Goal: Information Seeking & Learning: Learn about a topic

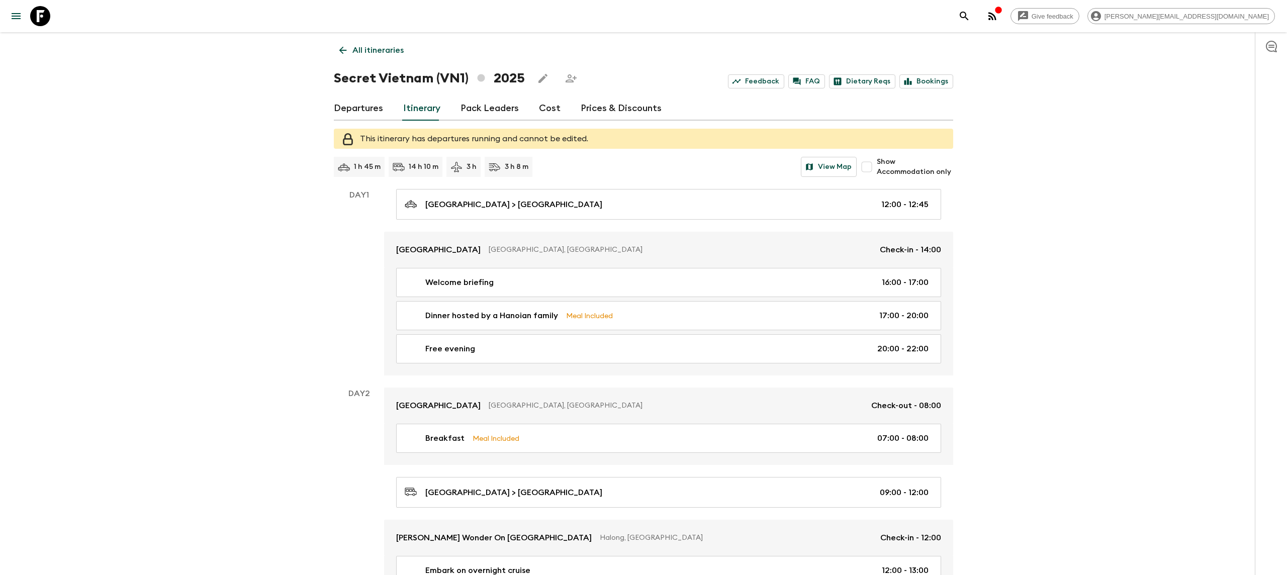
click at [38, 22] on icon at bounding box center [40, 16] width 20 height 20
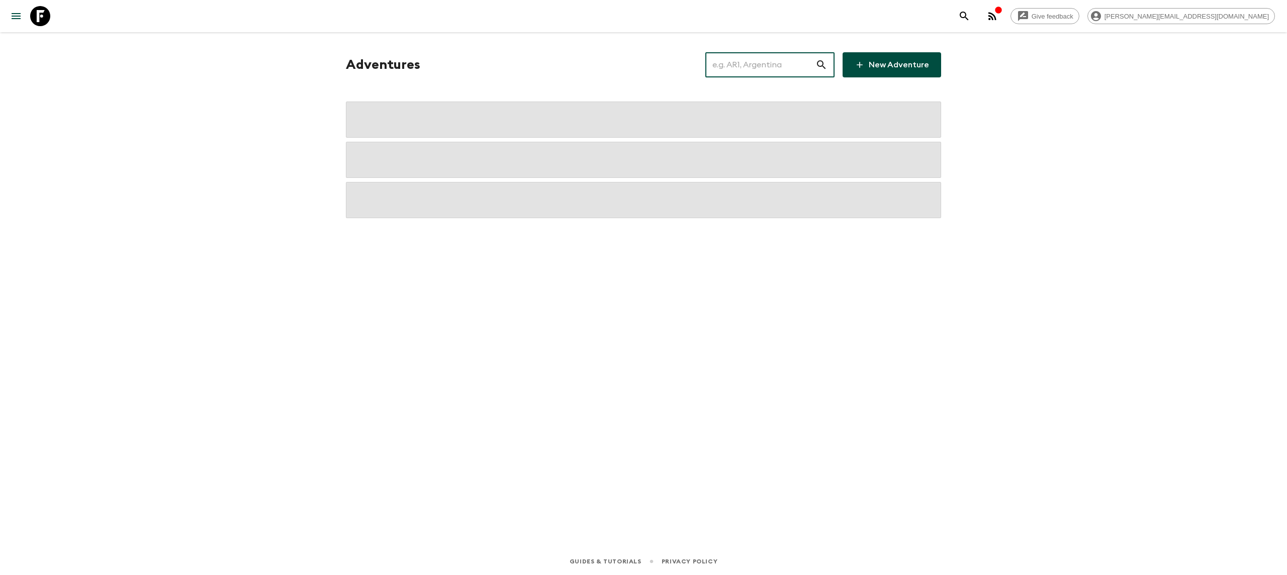
click at [762, 65] on input "text" at bounding box center [760, 65] width 110 height 28
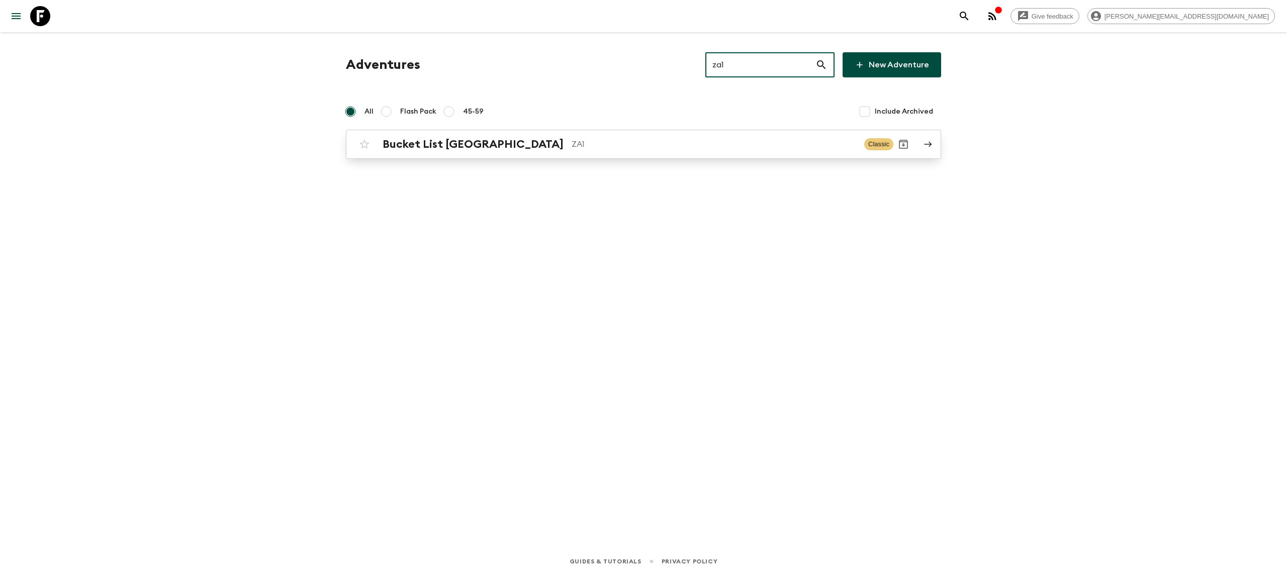
type input "za1"
click at [635, 144] on p "ZA1" at bounding box center [714, 144] width 285 height 12
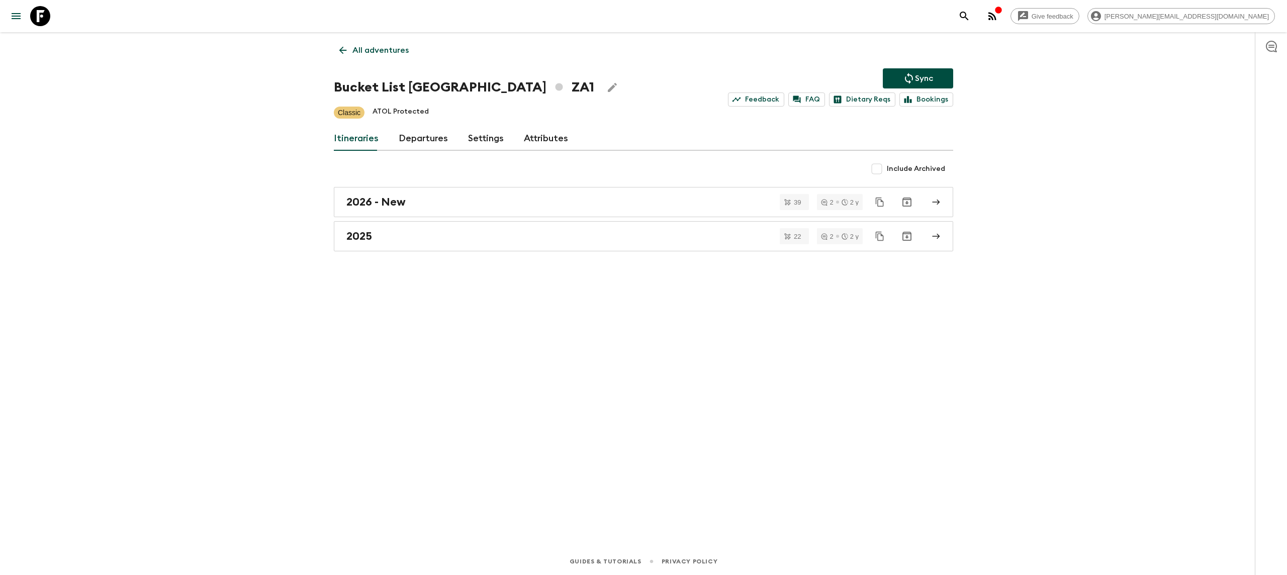
click at [450, 255] on div "All adventures Bucket List [GEOGRAPHIC_DATA] ZA1 Sync Feedback FAQ Dietary Reqs…" at bounding box center [643, 276] width 643 height 488
click at [448, 228] on link "2025" at bounding box center [643, 236] width 619 height 30
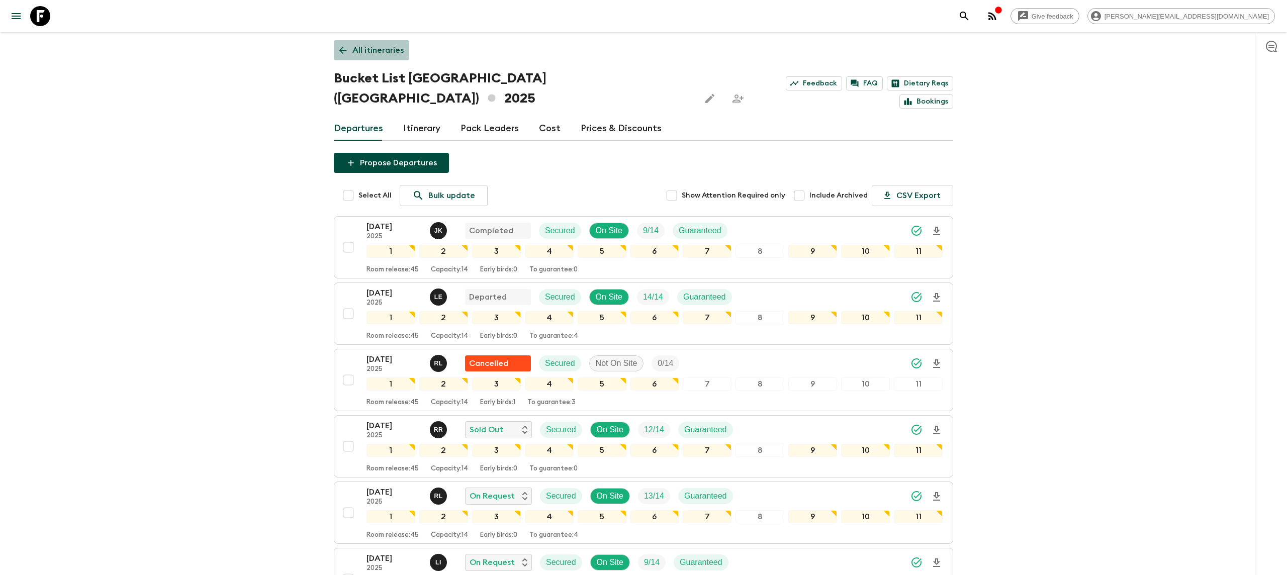
click at [356, 40] on link "All itineraries" at bounding box center [371, 50] width 75 height 20
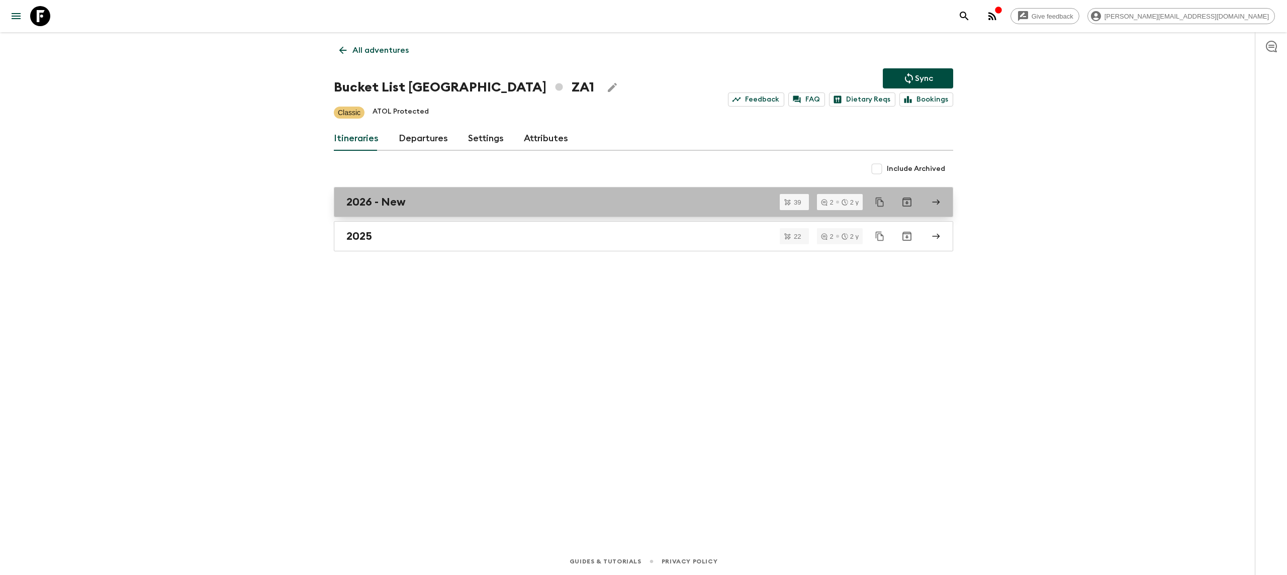
click at [388, 207] on h2 "2026 - New" at bounding box center [375, 202] width 59 height 13
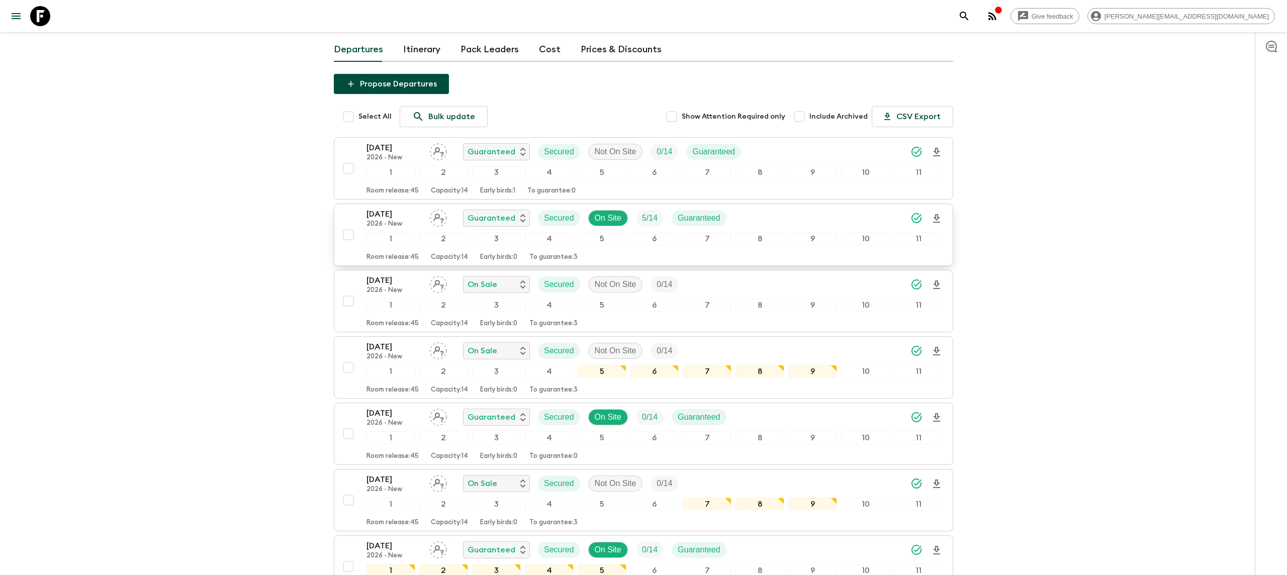
scroll to position [62, 0]
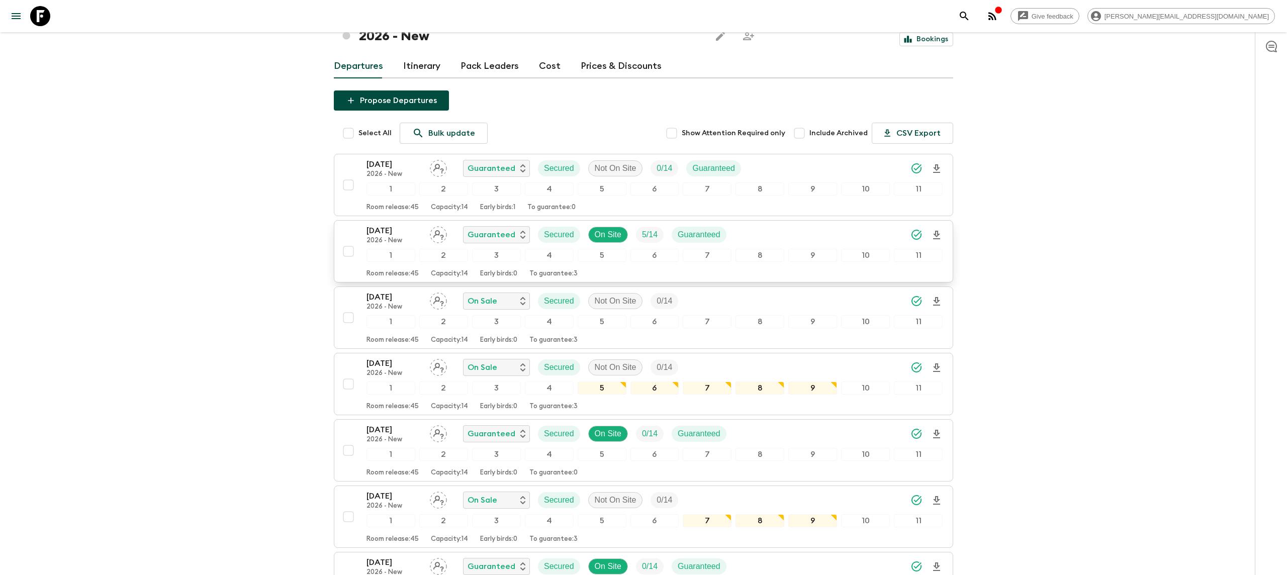
click at [383, 225] on p "[DATE]" at bounding box center [393, 231] width 55 height 12
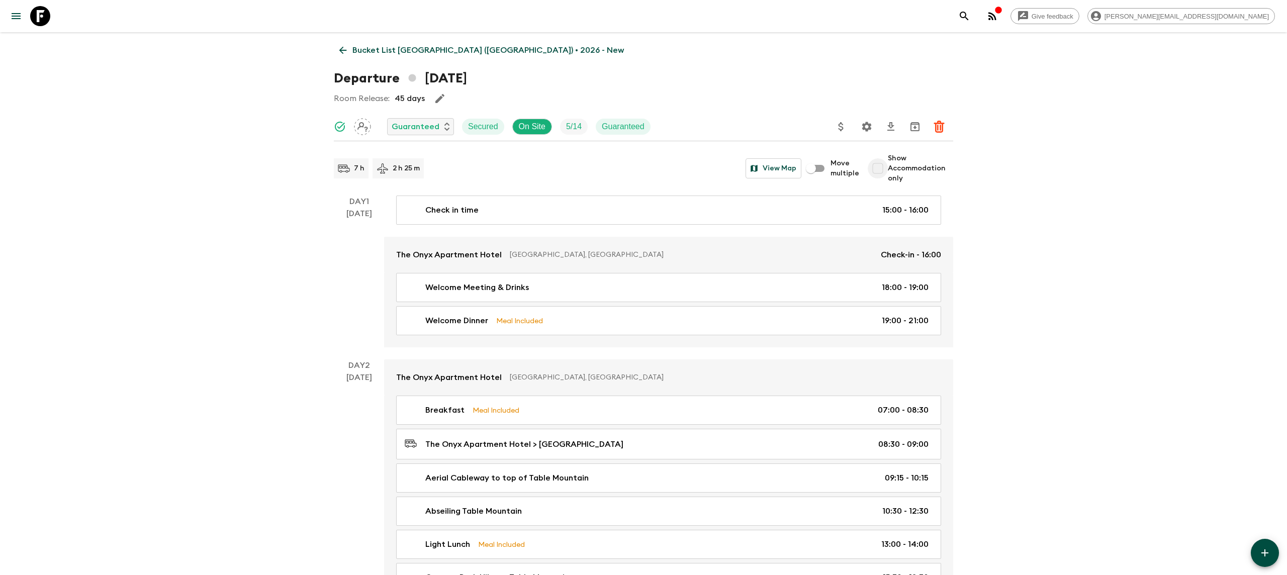
click at [883, 169] on input "Show Accommodation only" at bounding box center [878, 168] width 20 height 20
checkbox input "true"
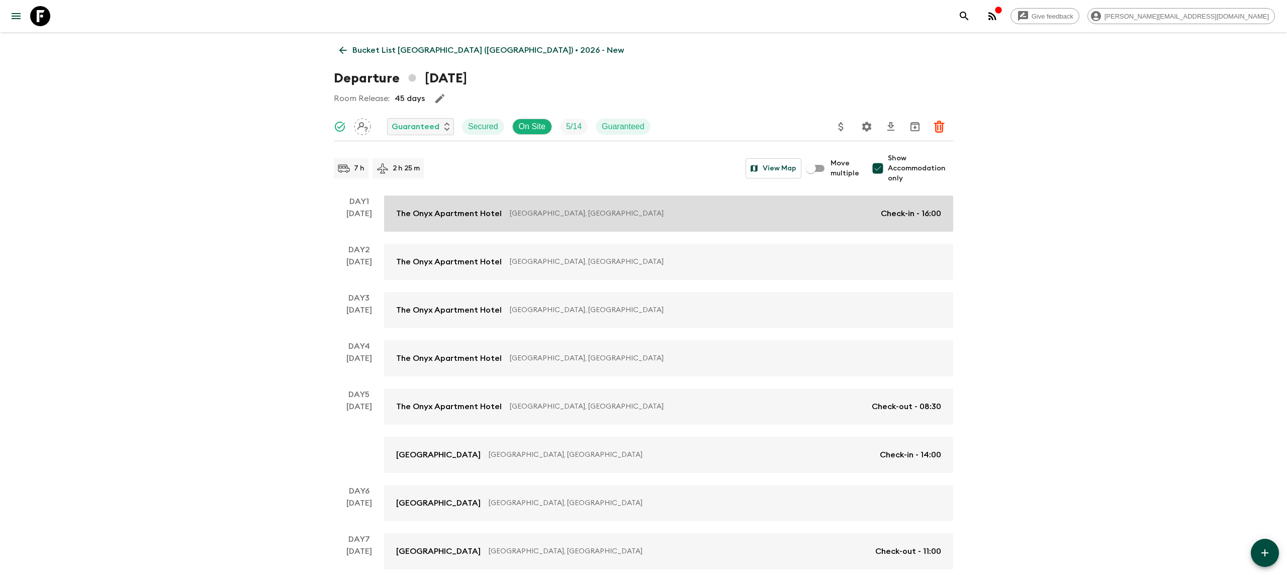
click at [503, 210] on div "The Onyx Apartment [GEOGRAPHIC_DATA], [GEOGRAPHIC_DATA] Check-in - 16:00" at bounding box center [668, 214] width 545 height 12
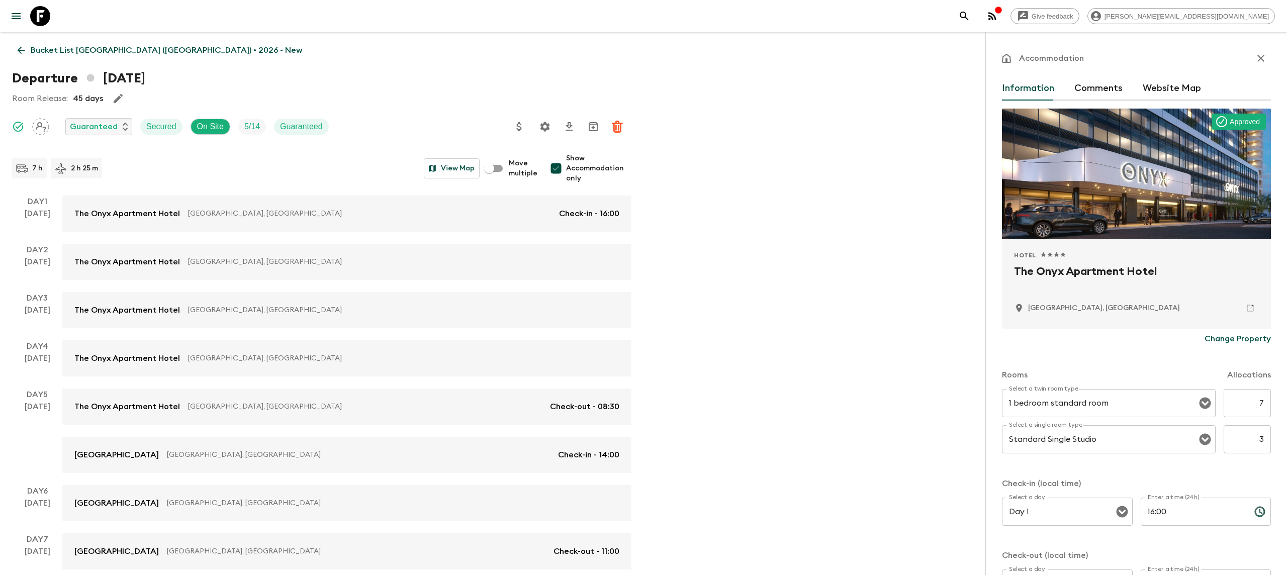
click at [43, 19] on icon at bounding box center [40, 16] width 20 height 20
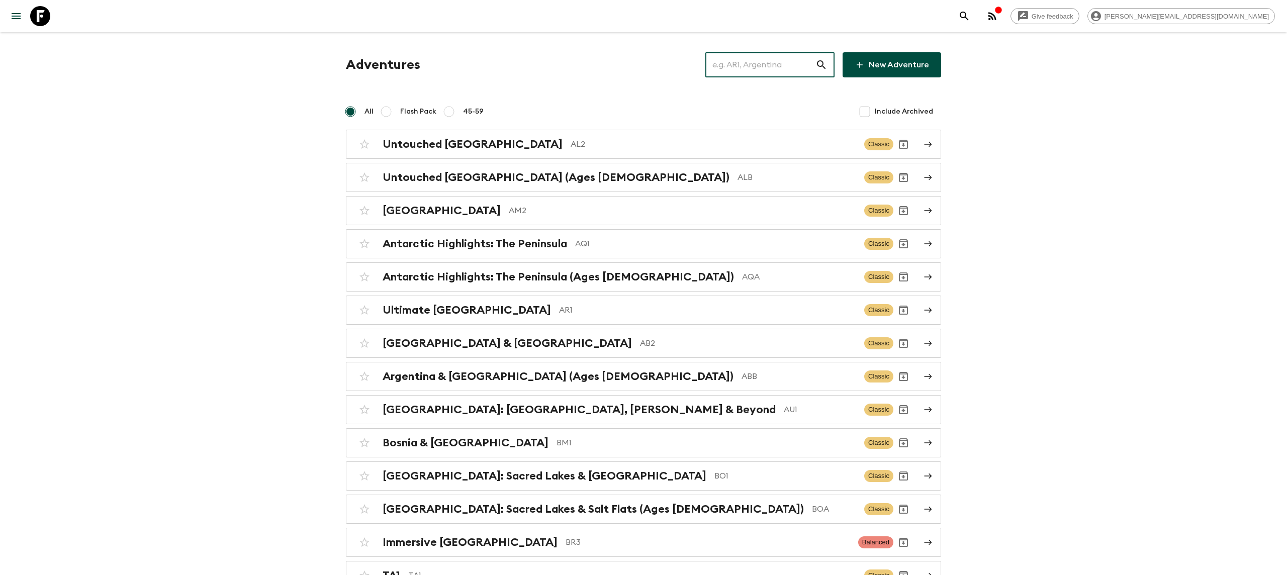
click at [745, 60] on input "text" at bounding box center [760, 65] width 110 height 28
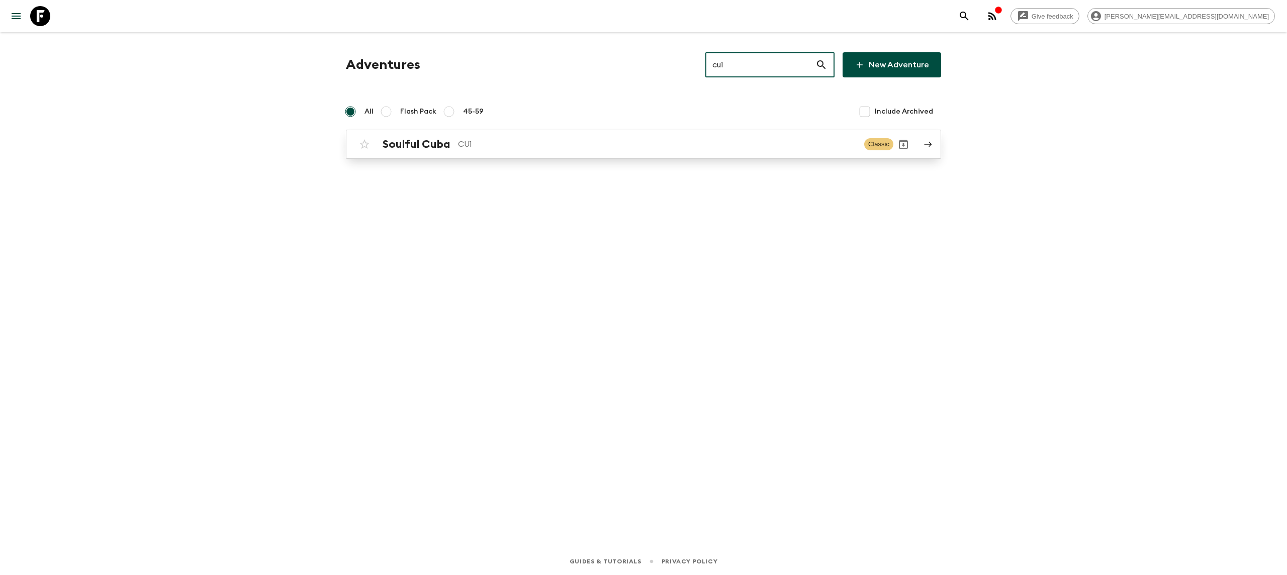
type input "cu1"
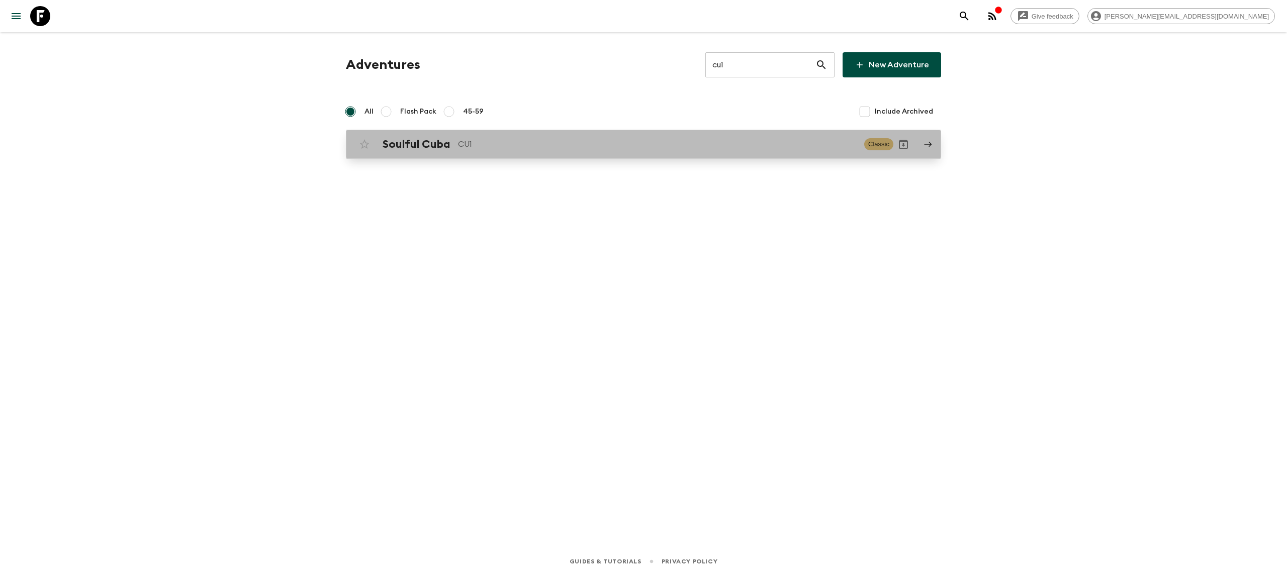
click at [411, 146] on h2 "Soulful Cuba" at bounding box center [416, 144] width 67 height 13
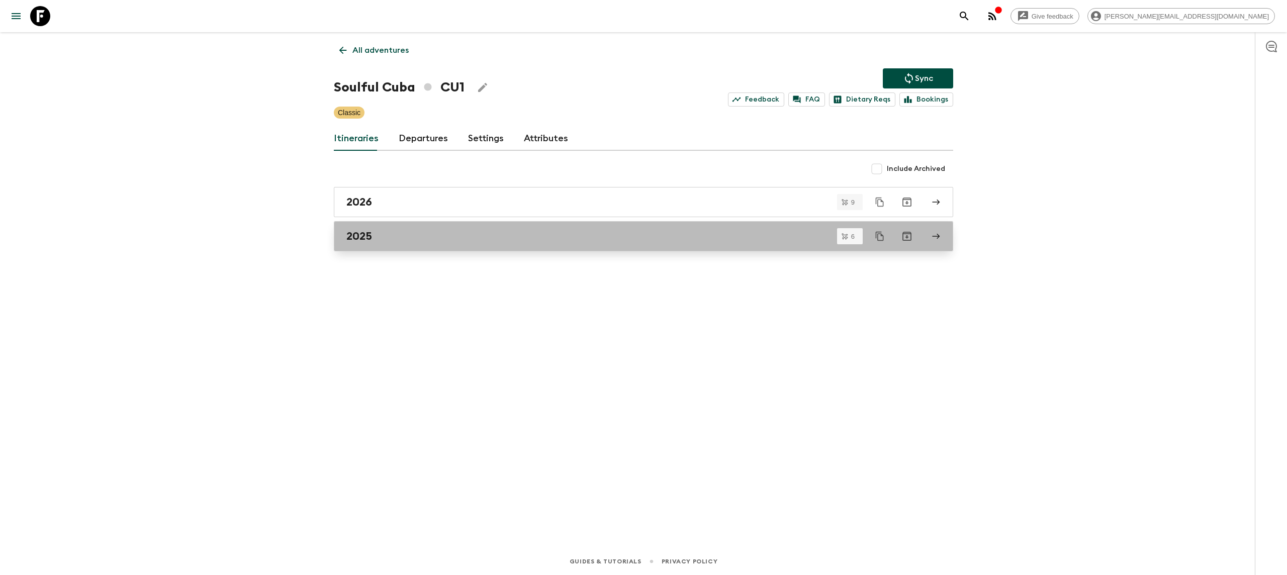
click at [409, 232] on div "2025" at bounding box center [633, 236] width 575 height 13
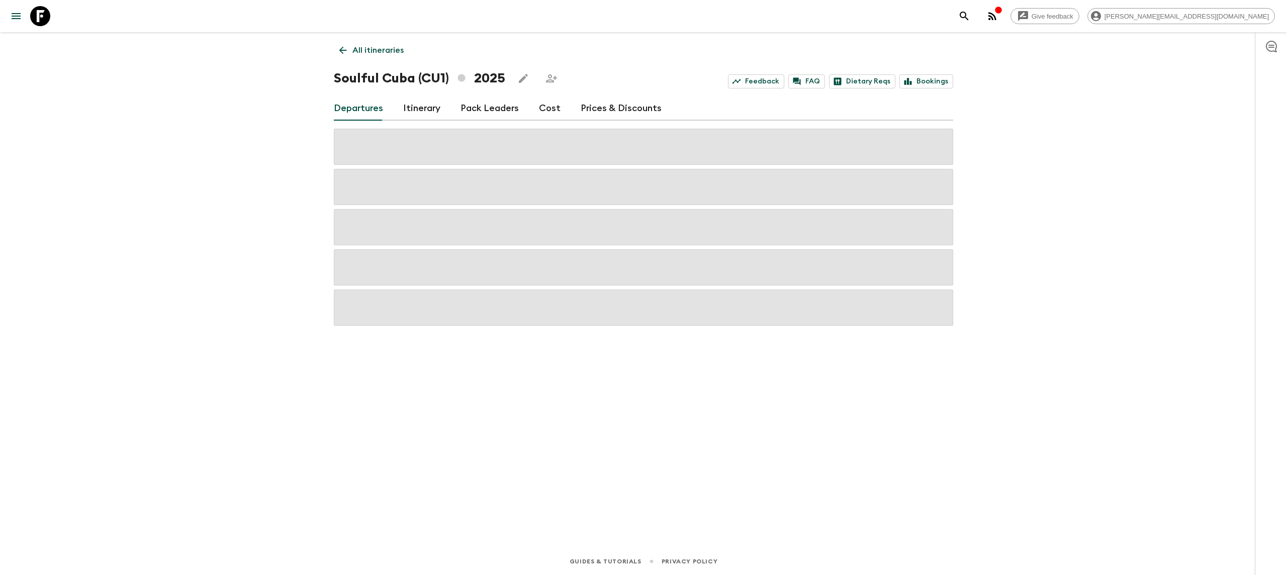
click at [547, 111] on link "Cost" at bounding box center [550, 109] width 22 height 24
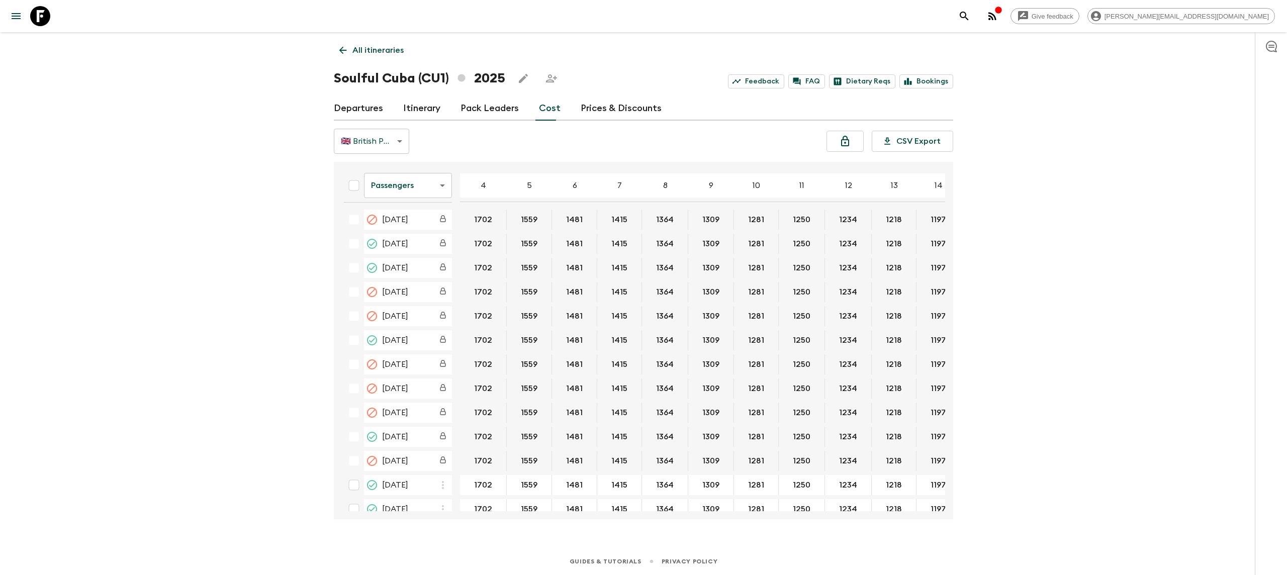
click at [388, 177] on body "Give feedback [PERSON_NAME][EMAIL_ADDRESS][DOMAIN_NAME] All itineraries Soulful…" at bounding box center [643, 287] width 1287 height 575
click at [398, 230] on li "Extras" at bounding box center [408, 226] width 88 height 16
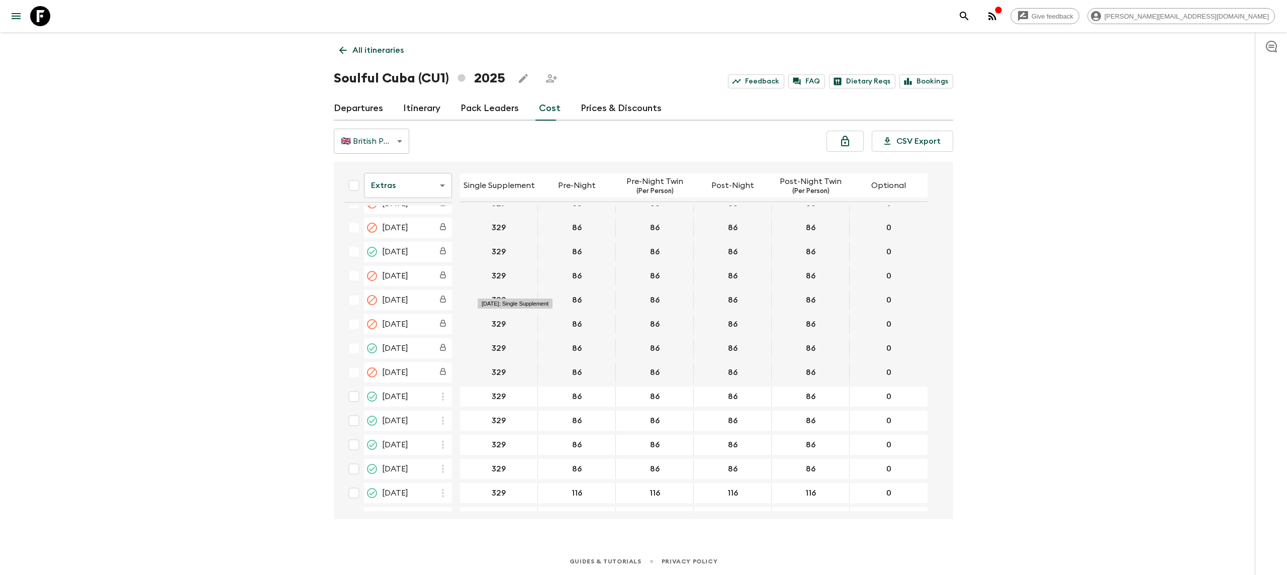
scroll to position [109, 0]
click at [418, 105] on link "Itinerary" at bounding box center [421, 109] width 37 height 24
